Goal: Check status: Check status

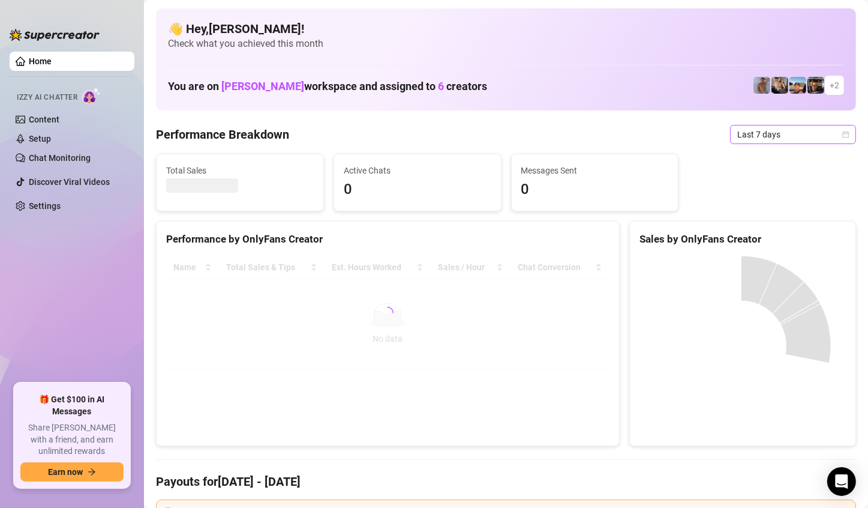
click at [809, 128] on span "Last 7 days" at bounding box center [793, 134] width 112 height 18
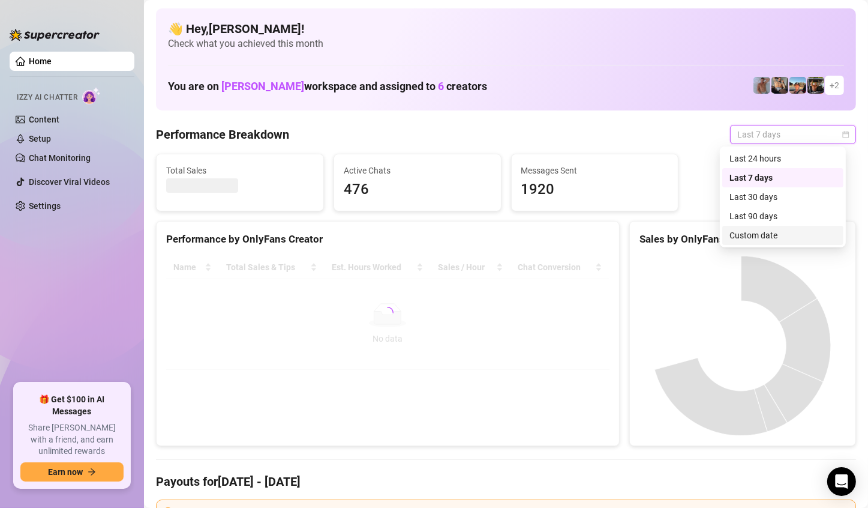
click at [761, 229] on div "Custom date" at bounding box center [783, 235] width 107 height 13
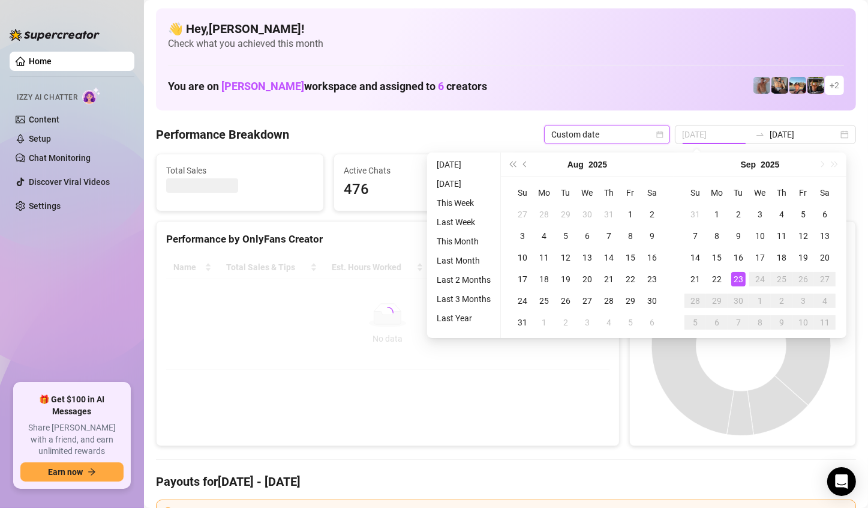
type input "[DATE]"
click at [733, 275] on div "23" at bounding box center [738, 279] width 14 height 14
click at [733, 275] on canvas at bounding box center [741, 346] width 203 height 180
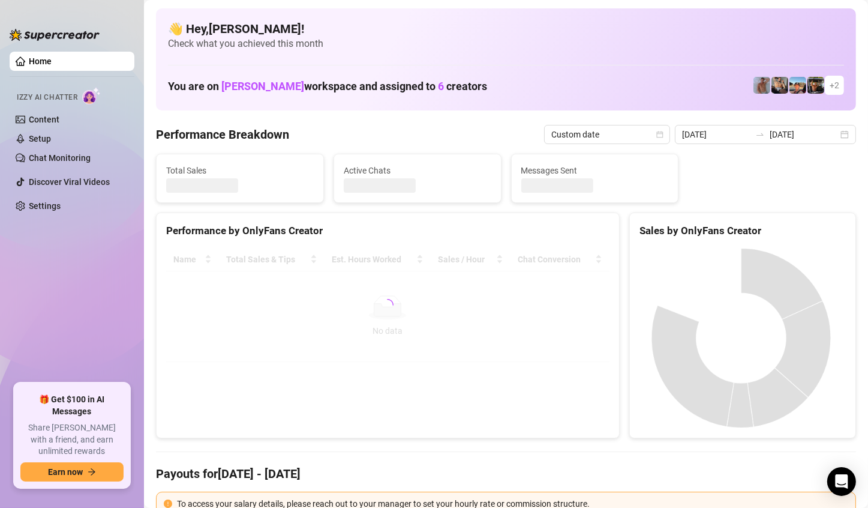
type input "[DATE]"
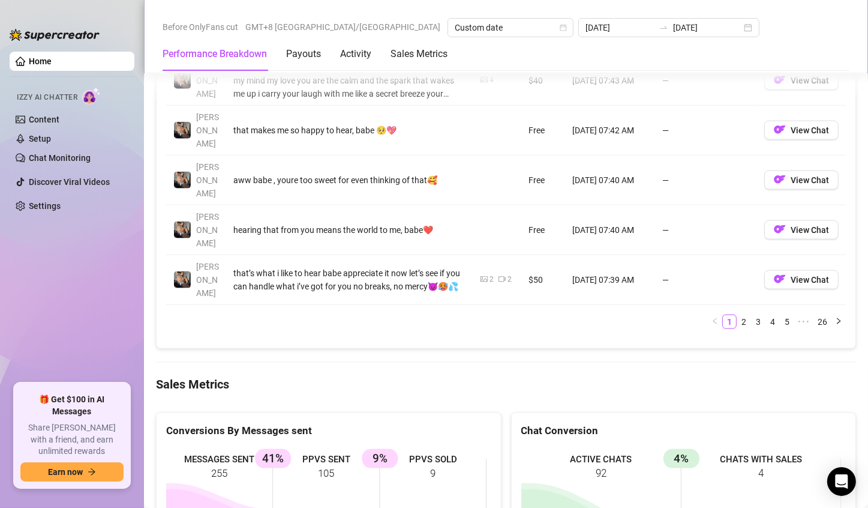
scroll to position [1260, 0]
